Goal: Information Seeking & Learning: Find specific fact

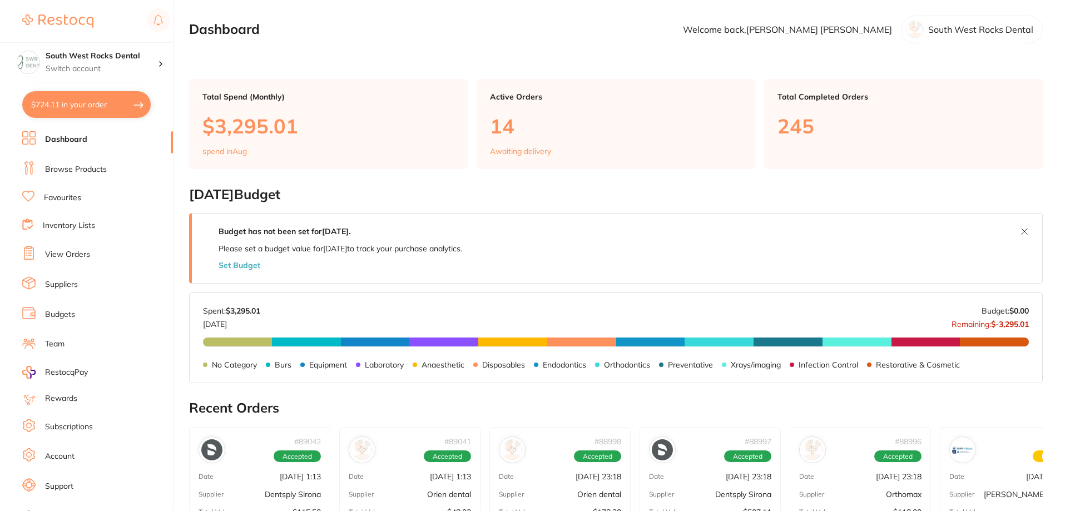
click at [72, 111] on button "$724.11 in your order" at bounding box center [86, 104] width 128 height 27
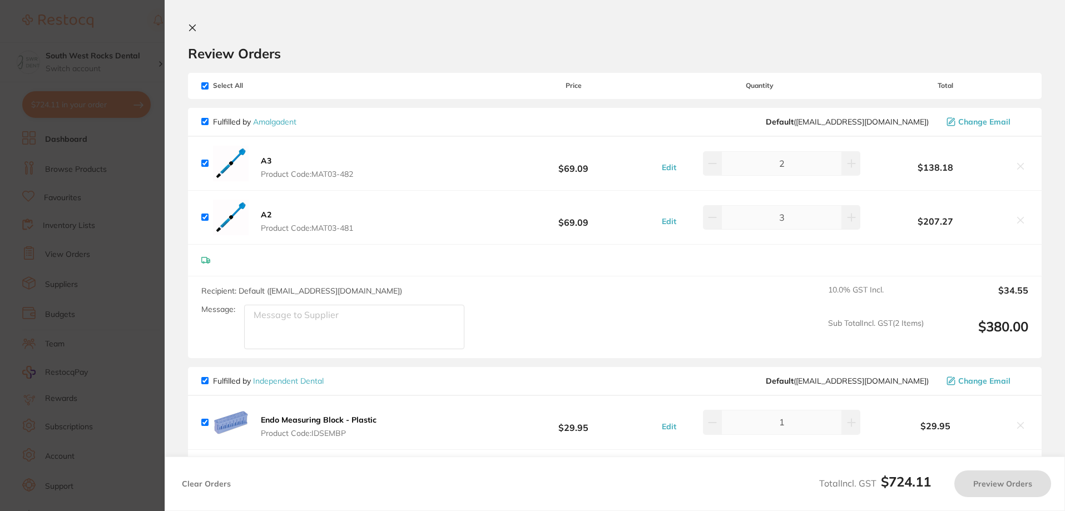
checkbox input "true"
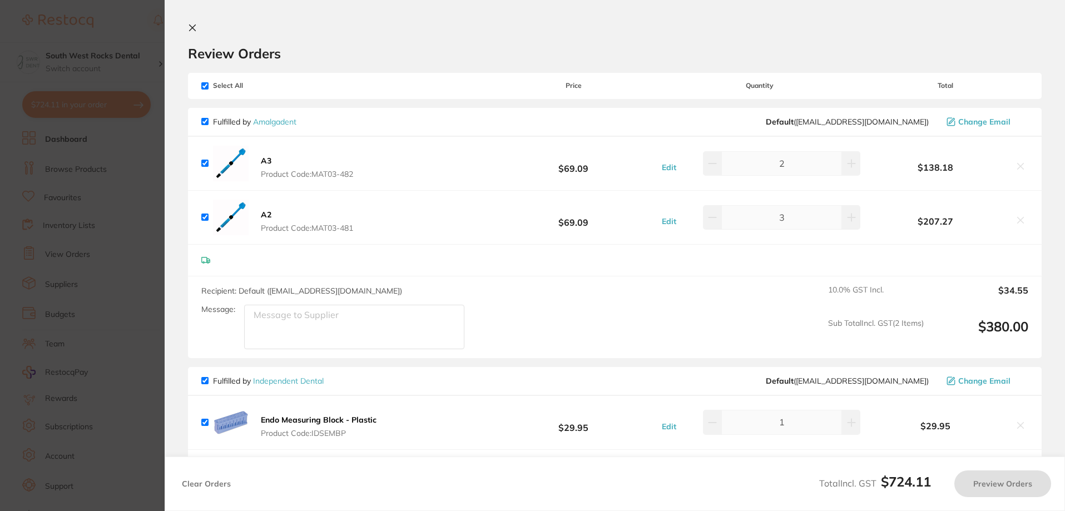
checkbox input "true"
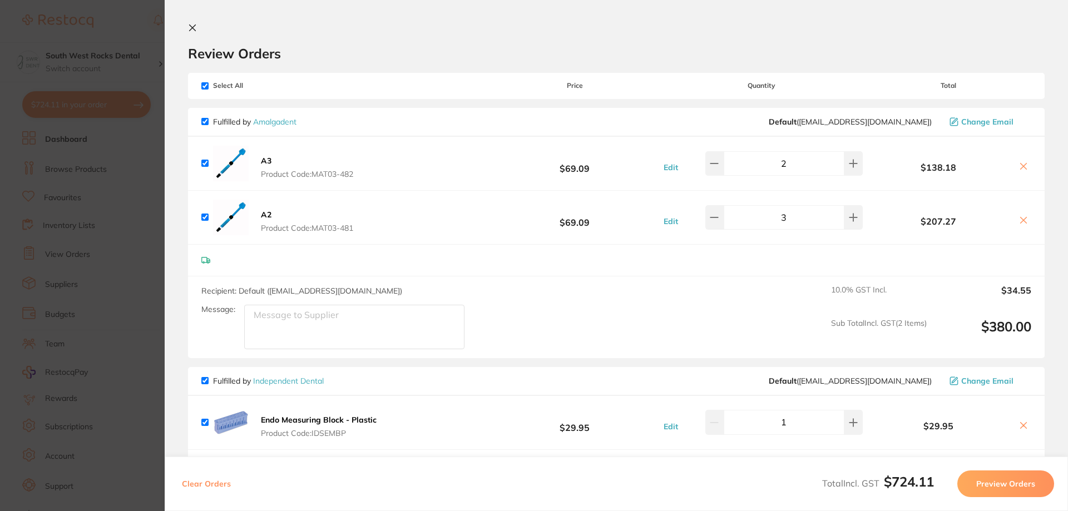
click at [192, 28] on icon at bounding box center [193, 28] width 6 height 6
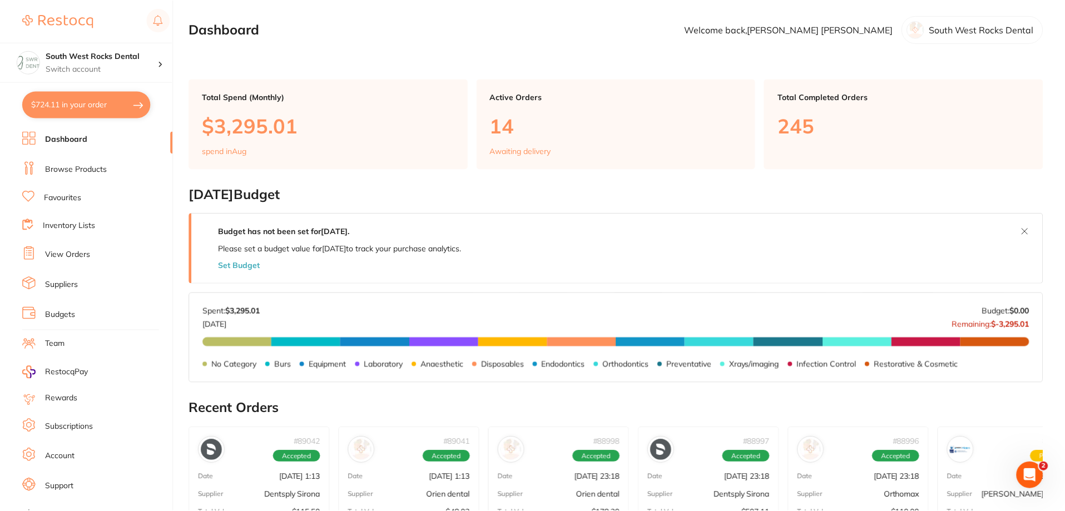
scroll to position [1, 0]
click at [71, 171] on link "Browse Products" at bounding box center [76, 169] width 62 height 11
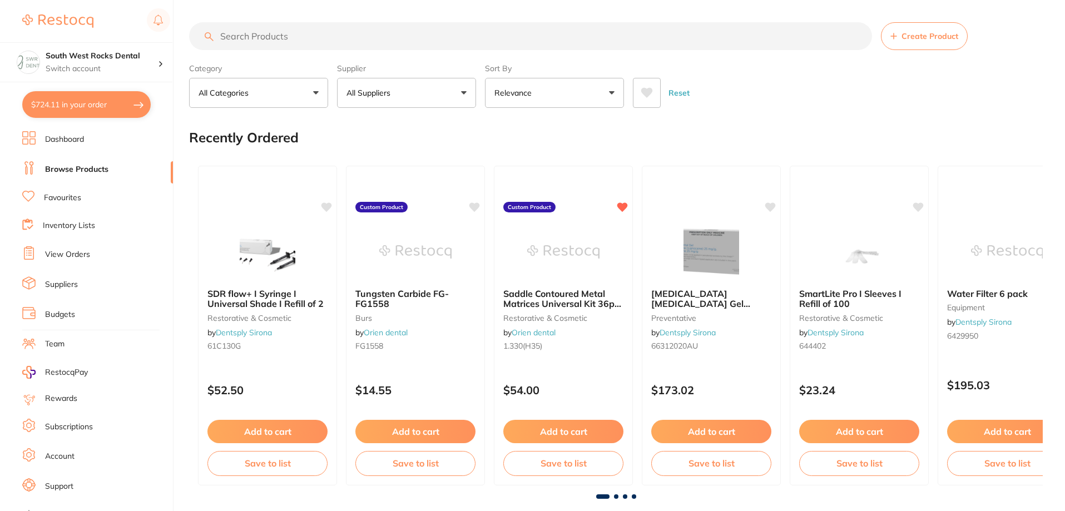
click at [342, 35] on input "search" at bounding box center [530, 36] width 683 height 28
click at [281, 34] on input "search" at bounding box center [530, 36] width 683 height 28
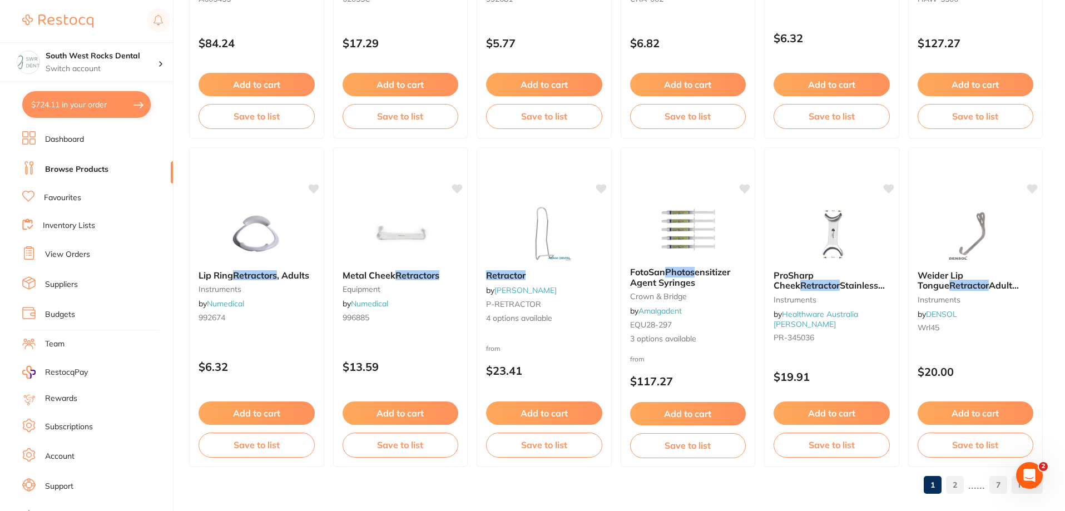
scroll to position [2653, 0]
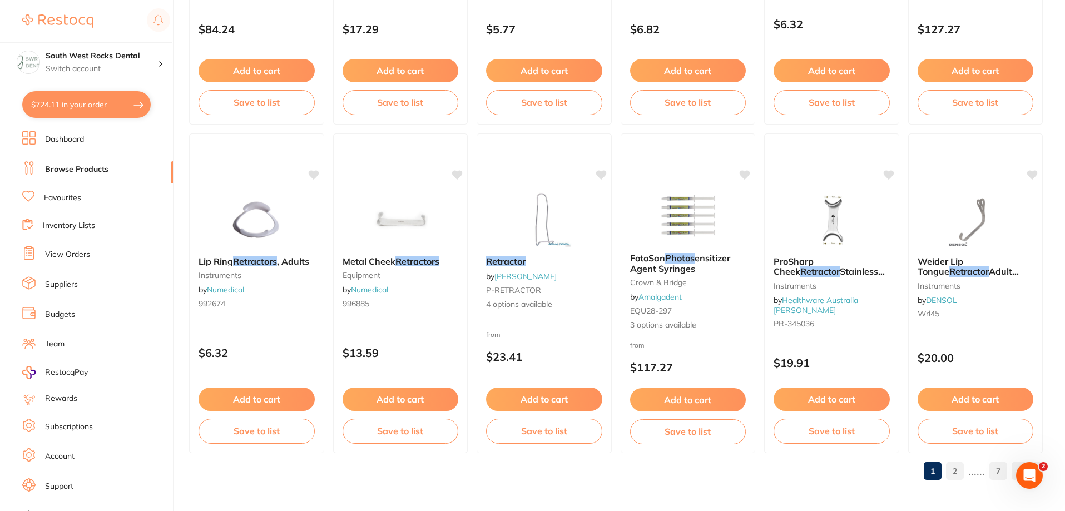
type input "retractors for photos"
click at [953, 471] on link "2" at bounding box center [955, 471] width 18 height 22
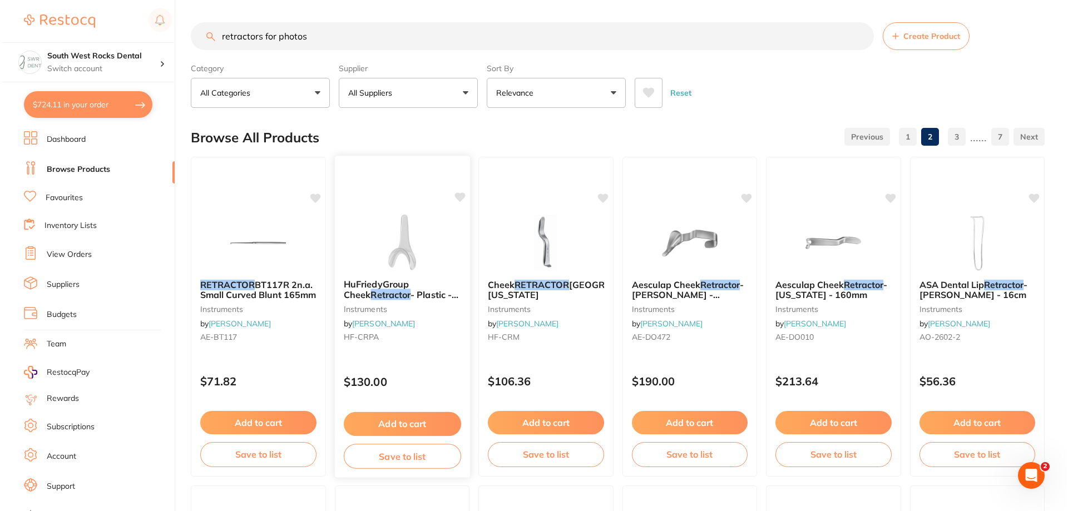
scroll to position [0, 0]
click at [373, 292] on em "Retractor" at bounding box center [389, 294] width 40 height 11
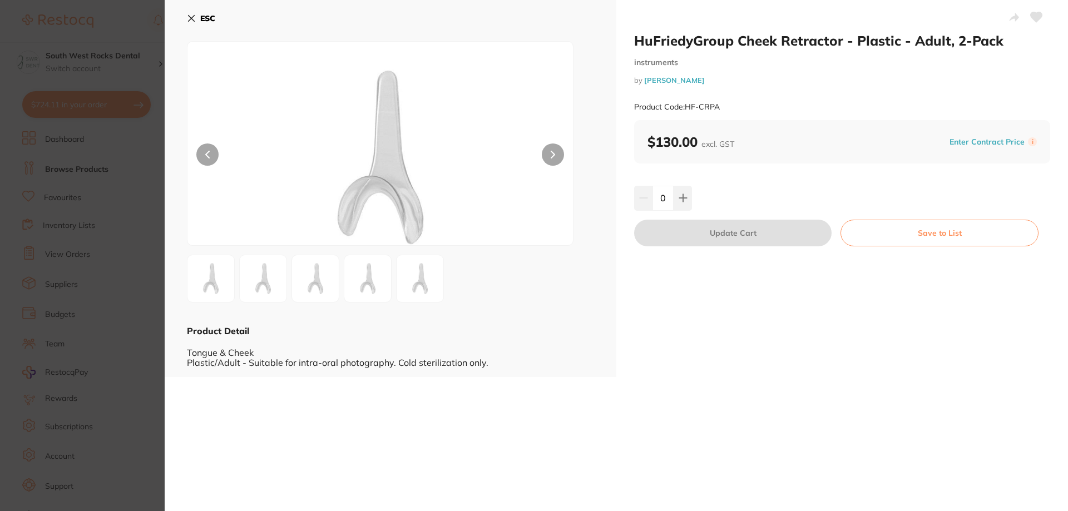
click at [190, 21] on icon at bounding box center [191, 18] width 9 height 9
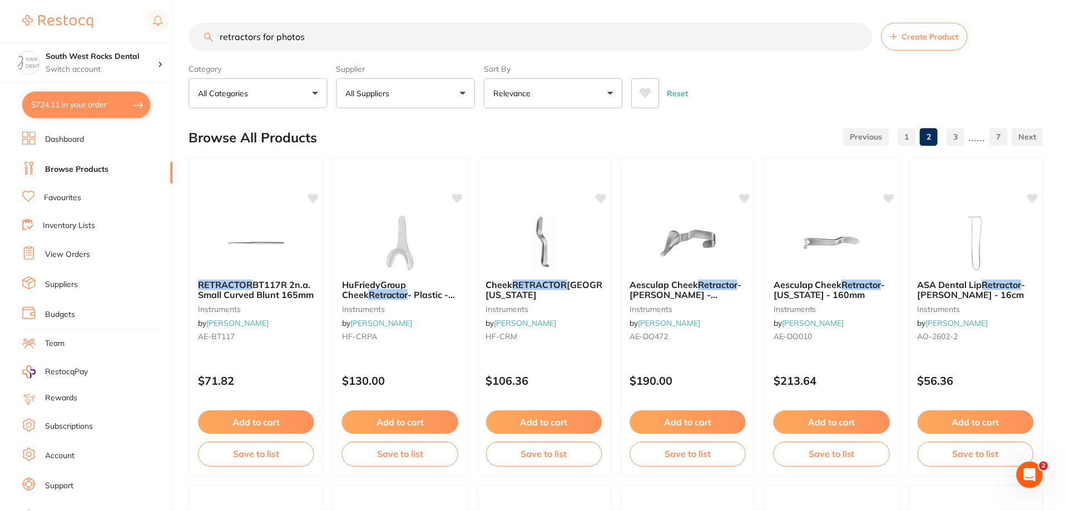
scroll to position [2653, 0]
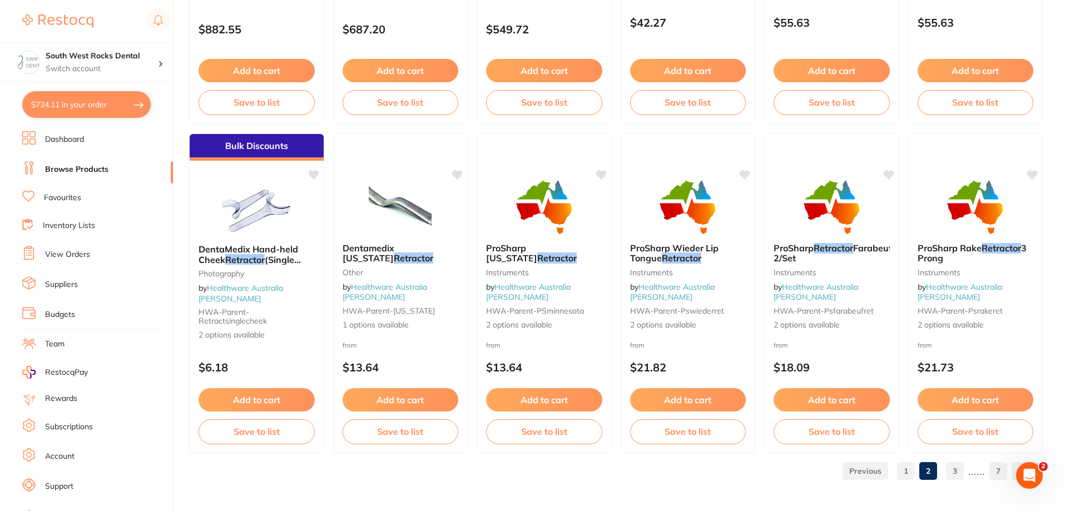
click at [955, 470] on link "3" at bounding box center [955, 471] width 18 height 22
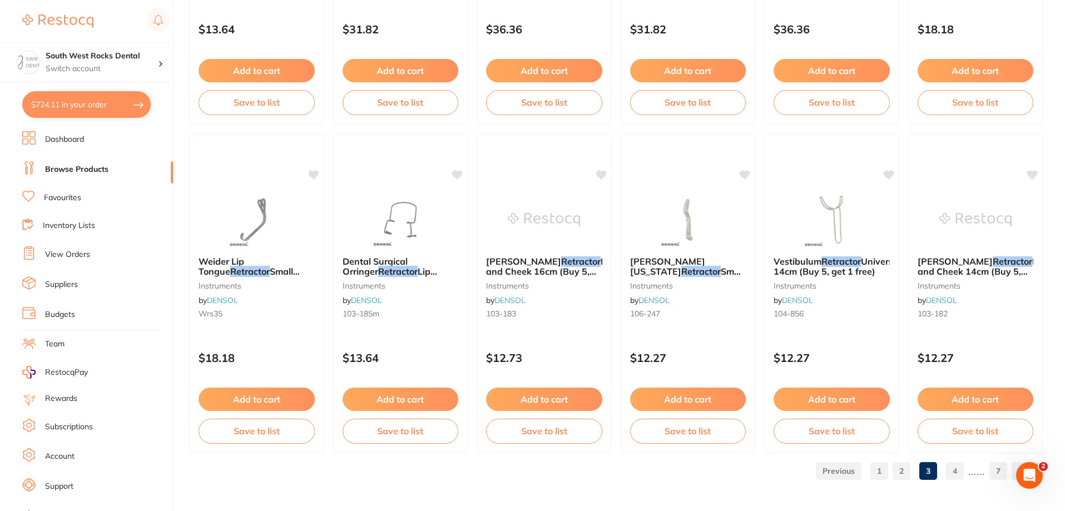
click at [953, 472] on link "4" at bounding box center [955, 471] width 18 height 22
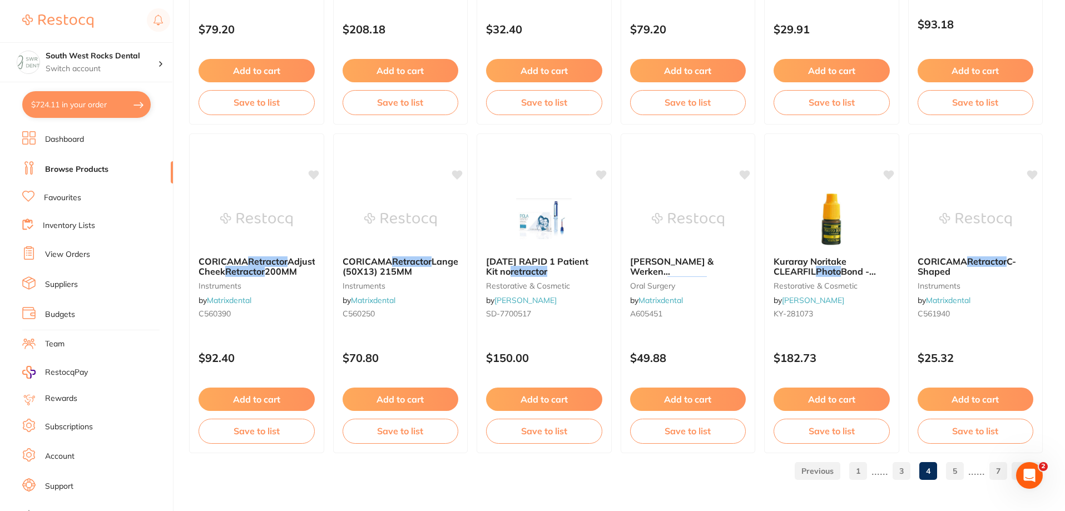
click at [958, 476] on link "5" at bounding box center [955, 471] width 18 height 22
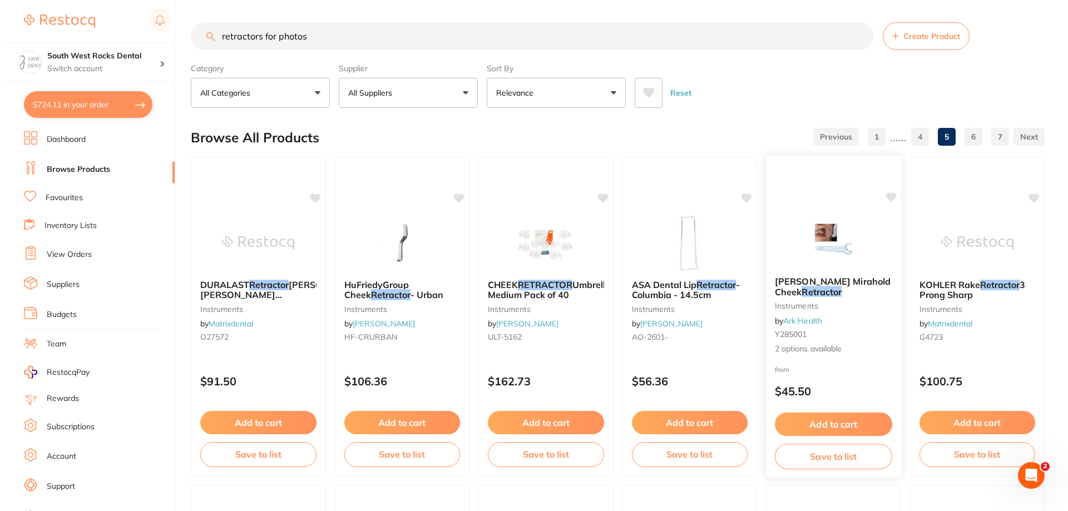
scroll to position [0, 0]
click at [837, 285] on span "[PERSON_NAME] Mirahold Cheek" at bounding box center [831, 287] width 116 height 22
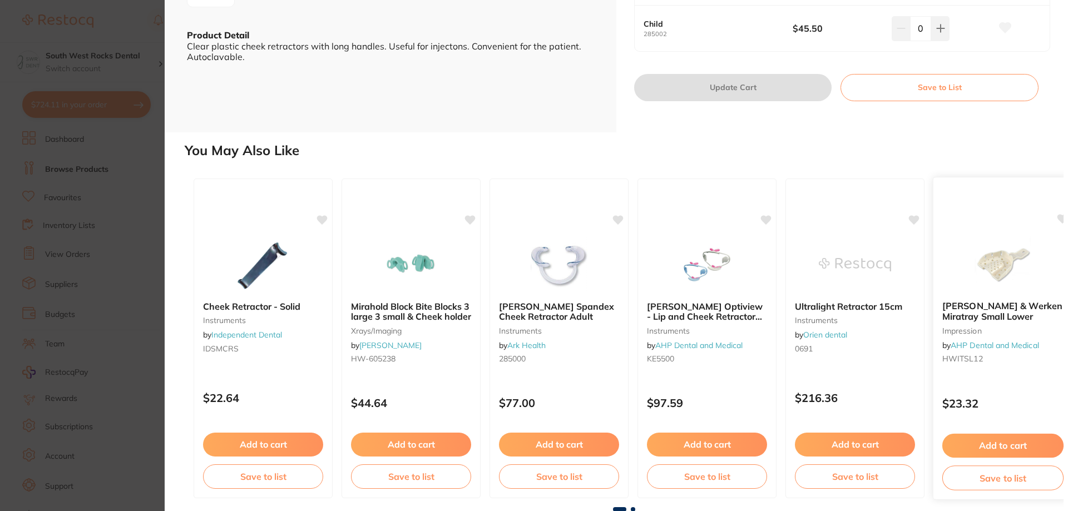
scroll to position [296, 0]
click at [631, 507] on span at bounding box center [633, 509] width 4 height 4
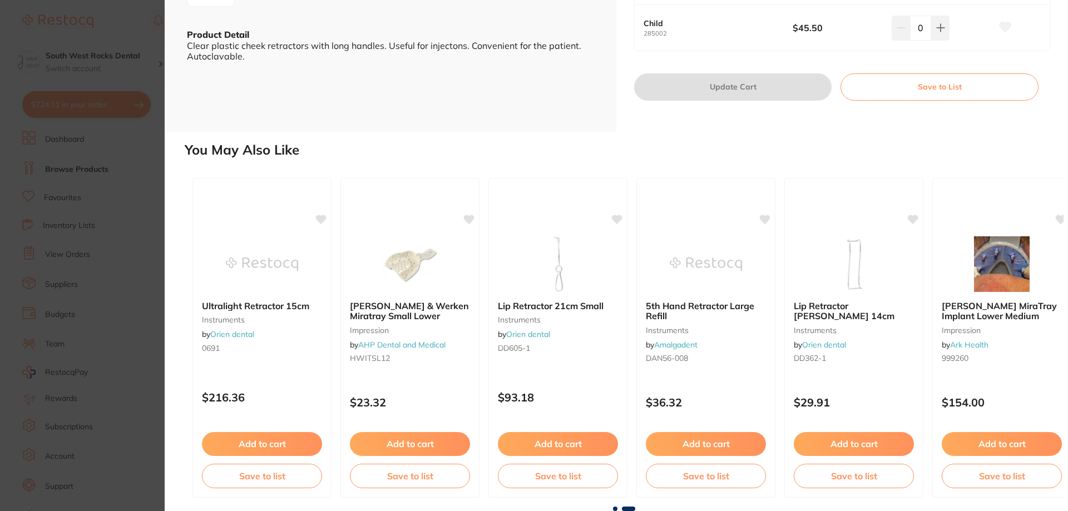
scroll to position [0, 612]
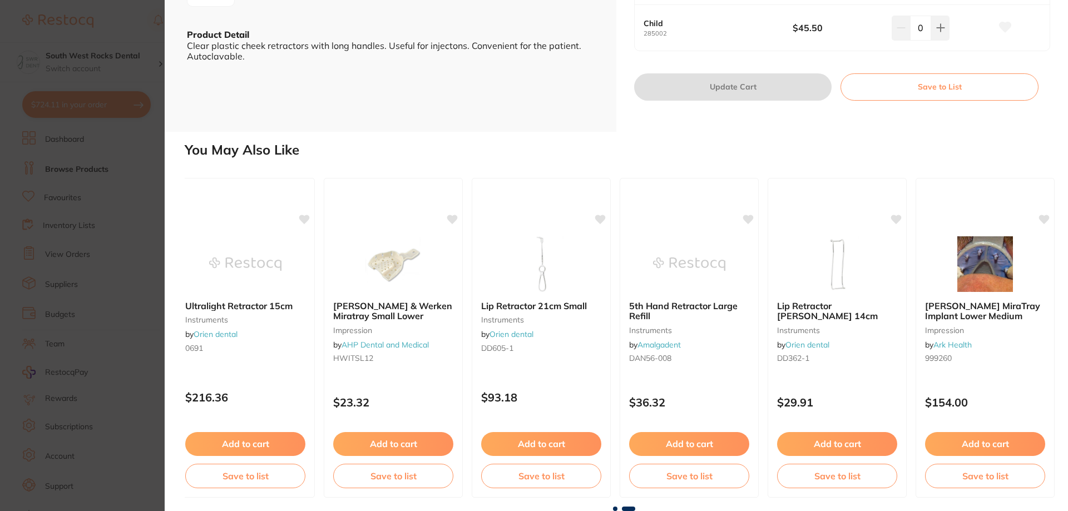
click at [614, 506] on div "Cheek Retractor - Solid instruments by Independent Dental IDSMCRS $22.64 Add to…" at bounding box center [624, 338] width 879 height 338
click at [613, 507] on span at bounding box center [615, 509] width 4 height 4
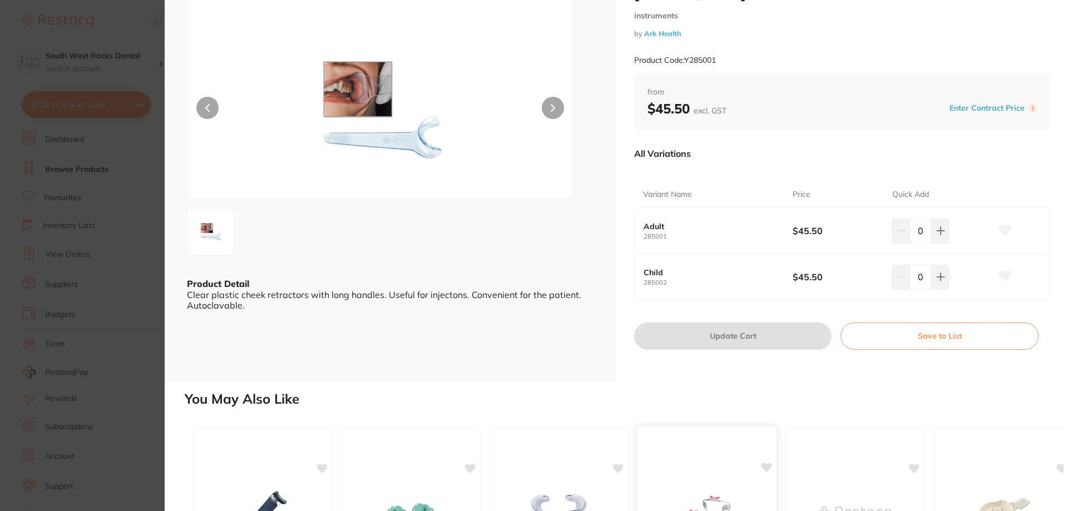
scroll to position [18, 0]
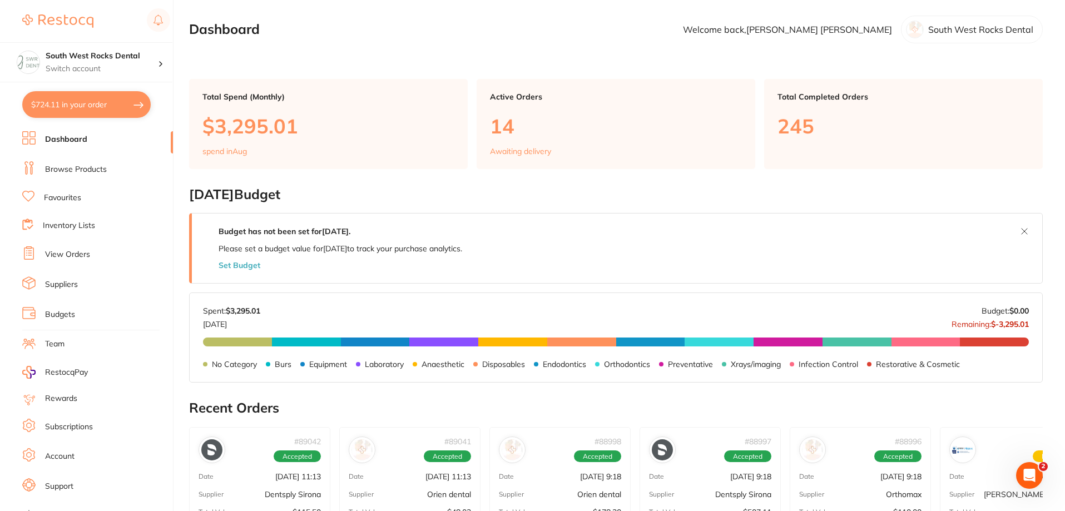
click at [65, 170] on link "Browse Products" at bounding box center [76, 169] width 62 height 11
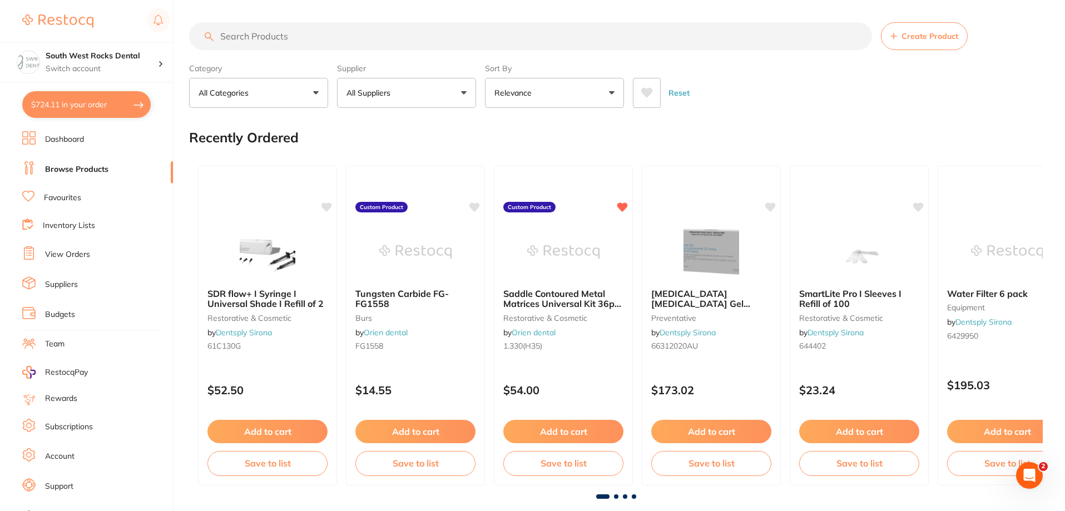
click at [307, 33] on input "search" at bounding box center [530, 36] width 683 height 28
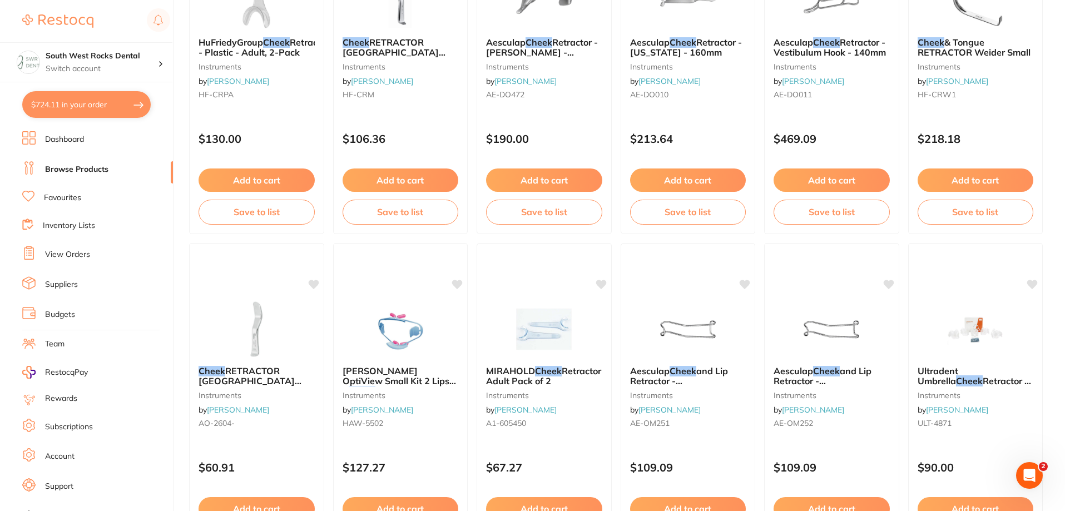
scroll to position [1279, 0]
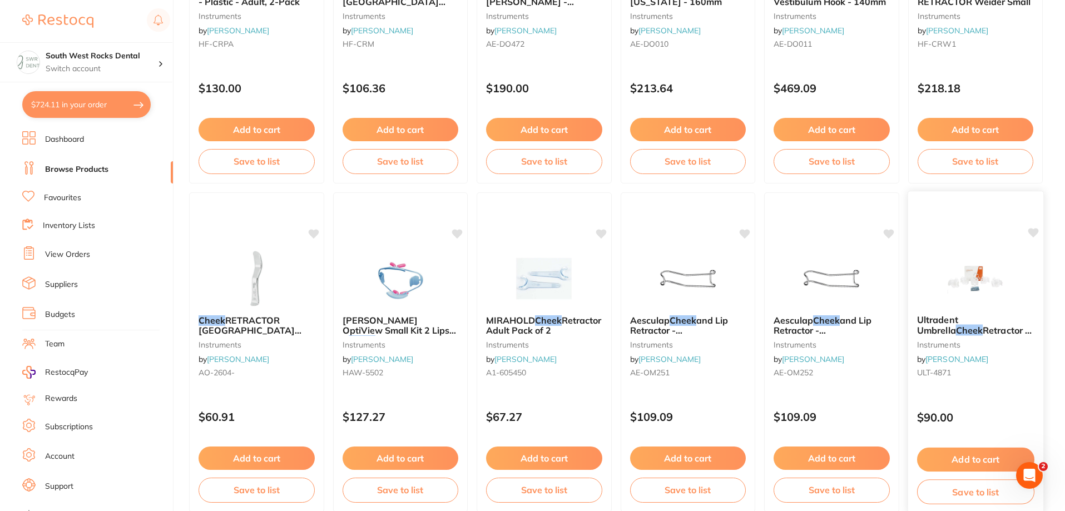
type input "cheek"
click at [958, 316] on span "Ultradent Umbrella" at bounding box center [937, 325] width 41 height 22
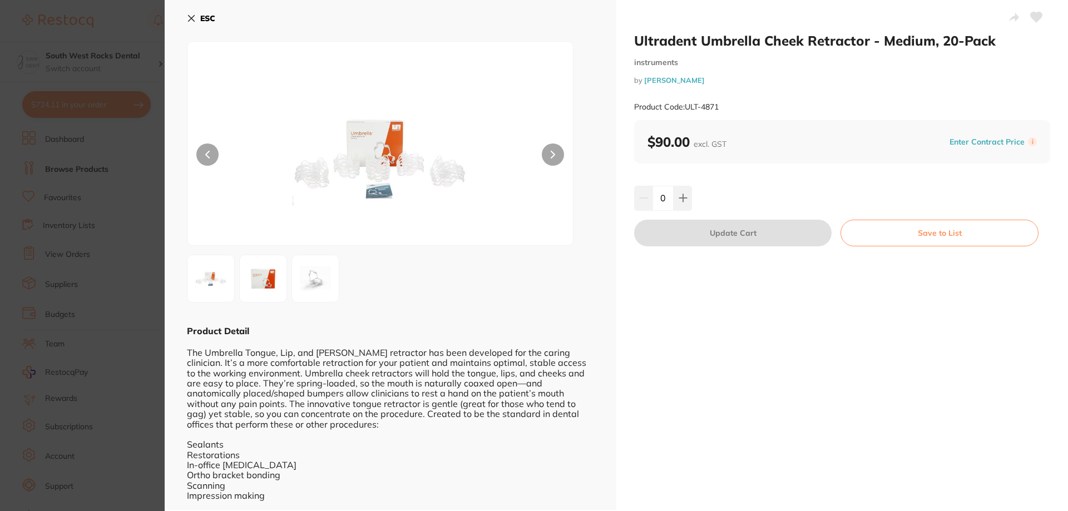
click at [188, 21] on icon at bounding box center [191, 18] width 9 height 9
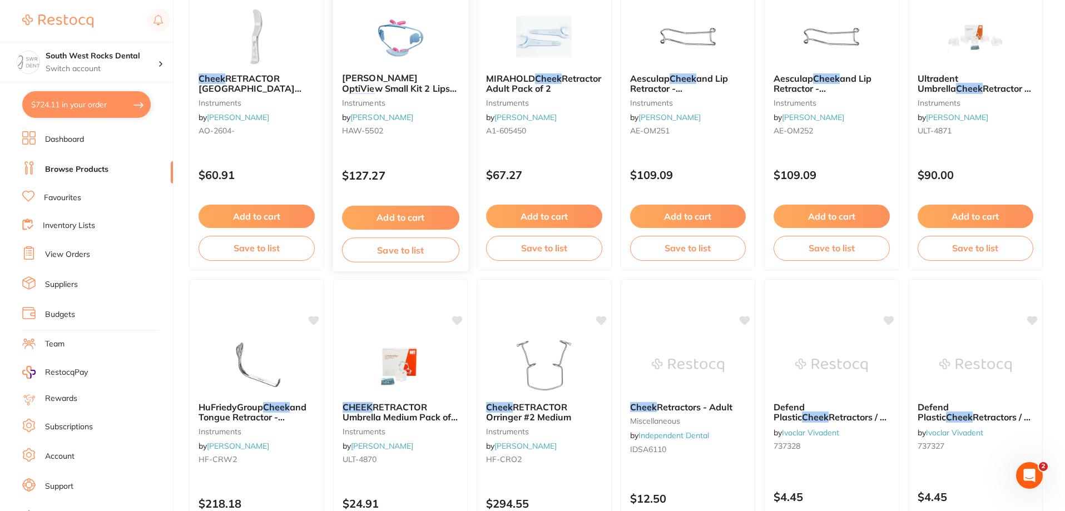
scroll to position [1558, 0]
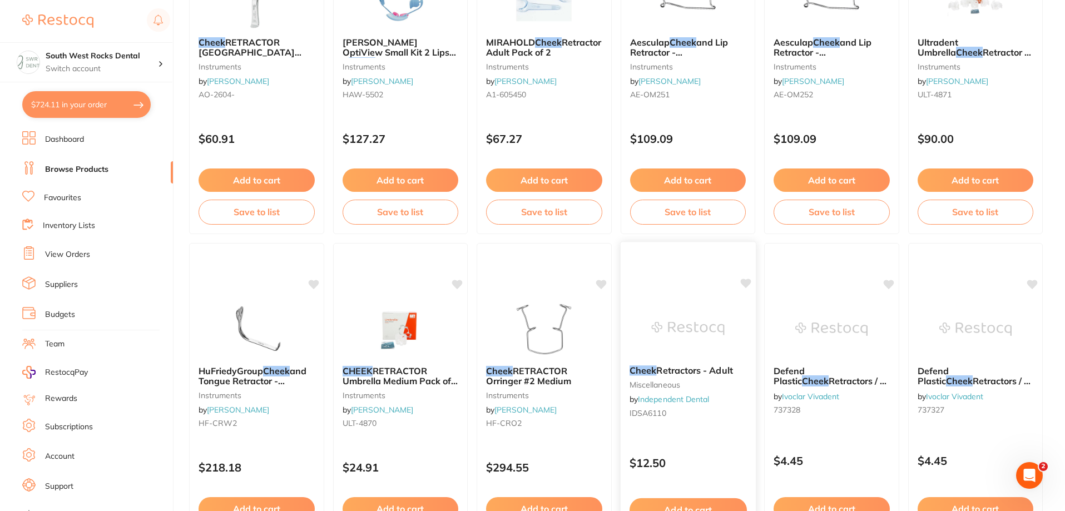
click at [659, 367] on span "Retractors - Adult" at bounding box center [694, 370] width 76 height 11
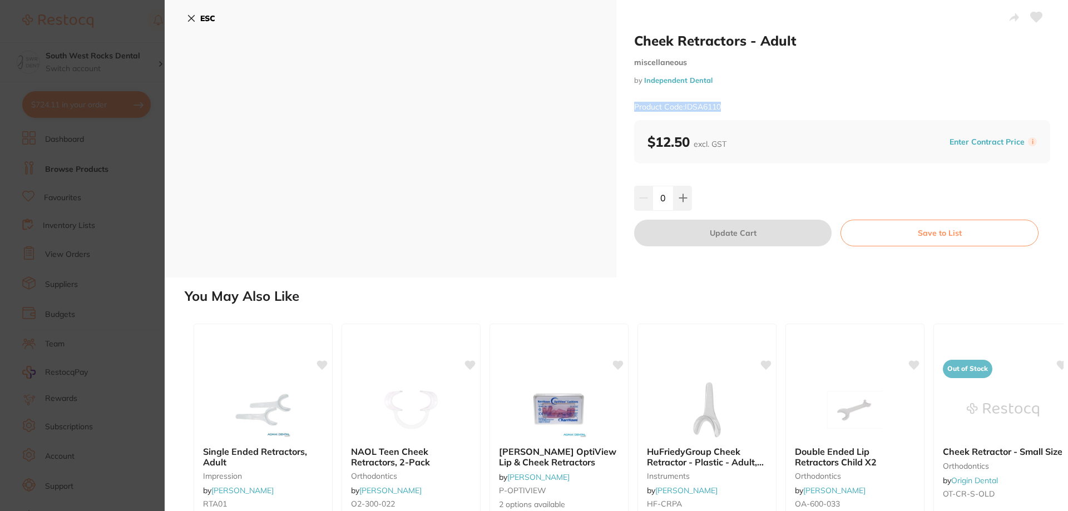
drag, startPoint x: 728, startPoint y: 106, endPoint x: 618, endPoint y: 103, distance: 109.6
click at [618, 103] on div "Cheek Retractors - Adult miscellaneous by Independent Dental Product Code: IDSA…" at bounding box center [842, 139] width 452 height 278
copy small "Product Code: IDSA6110"
